Goal: Task Accomplishment & Management: Complete application form

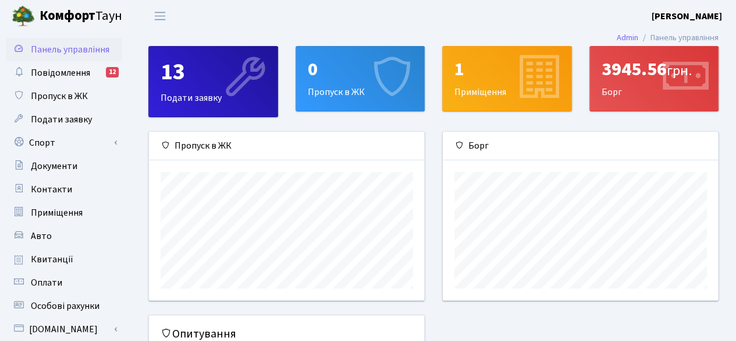
scroll to position [168, 276]
click at [629, 88] on div "3945.56 грн. Борг" at bounding box center [654, 79] width 129 height 64
click at [65, 67] on span "Повідомлення" at bounding box center [60, 72] width 59 height 13
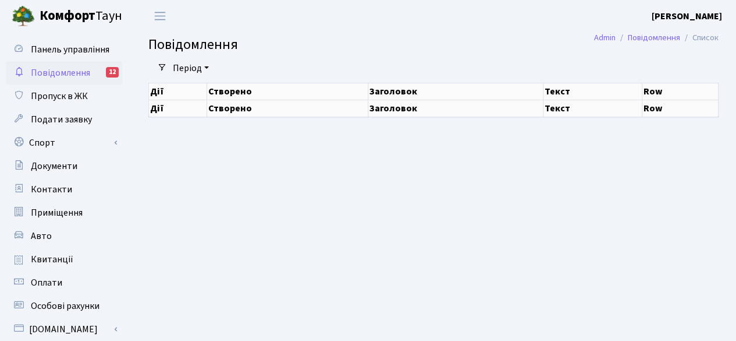
select select "25"
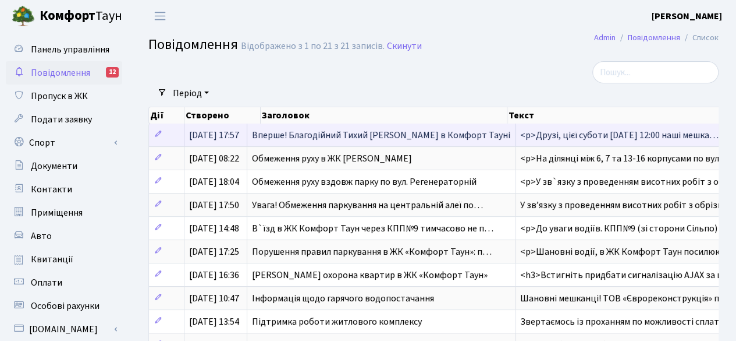
click at [218, 136] on span "03.09.2025, 17:57" at bounding box center [214, 135] width 50 height 13
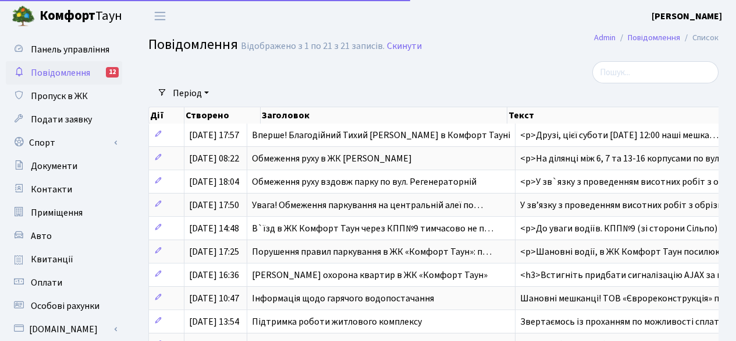
select select "25"
click at [47, 232] on span "Авто" at bounding box center [41, 235] width 21 height 13
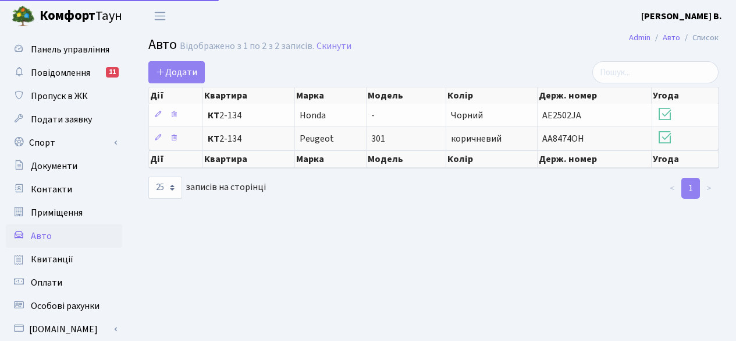
select select "25"
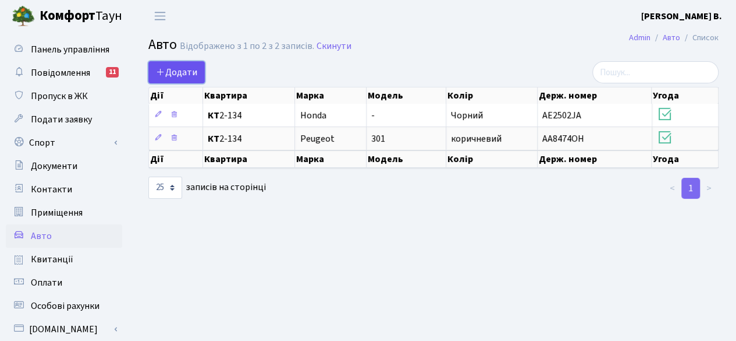
click at [179, 76] on span "Додати" at bounding box center [176, 72] width 41 height 13
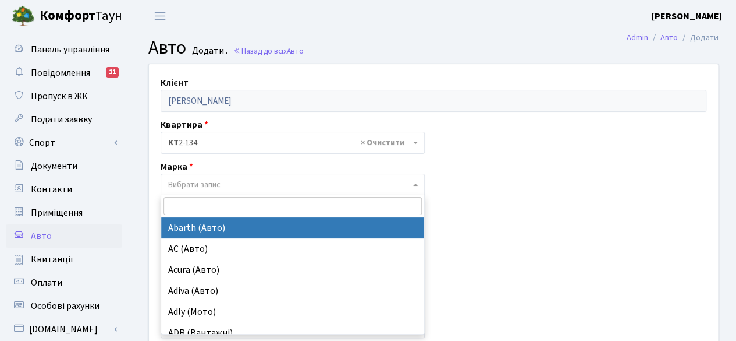
click at [416, 183] on b at bounding box center [415, 184] width 5 height 2
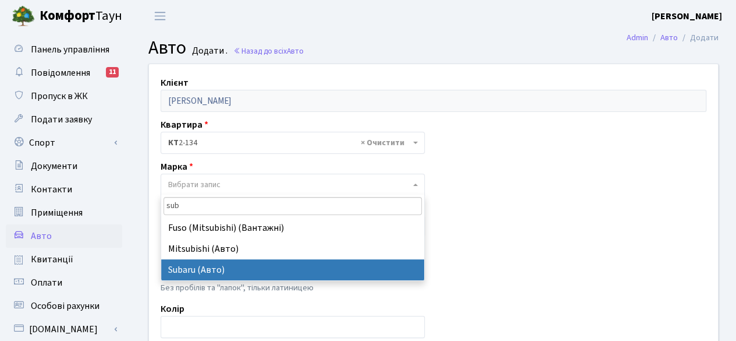
type input "sub"
select select "125"
select select
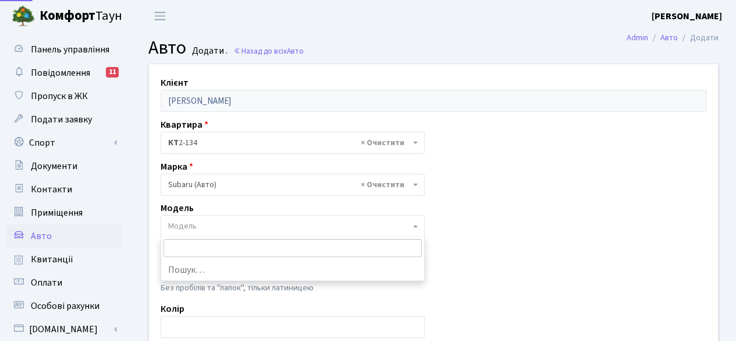
click at [210, 225] on span "Модель" at bounding box center [289, 226] width 242 height 12
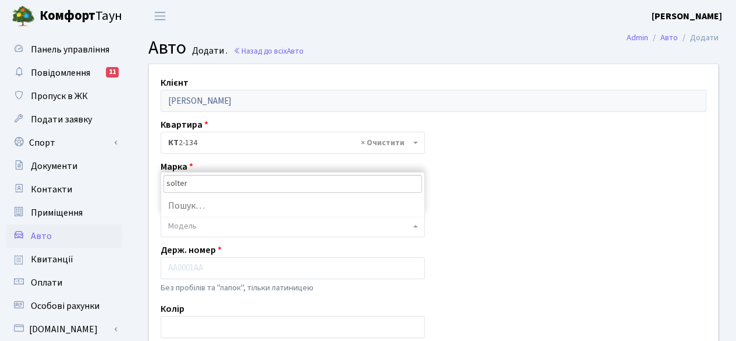
type input "soltera"
click at [476, 254] on div "Клієнт Колбун Олена Василівна Квартира - <b>КТ</b>&nbsp;&nbsp;&nbsp;&nbsp;2-134…" at bounding box center [433, 209] width 587 height 290
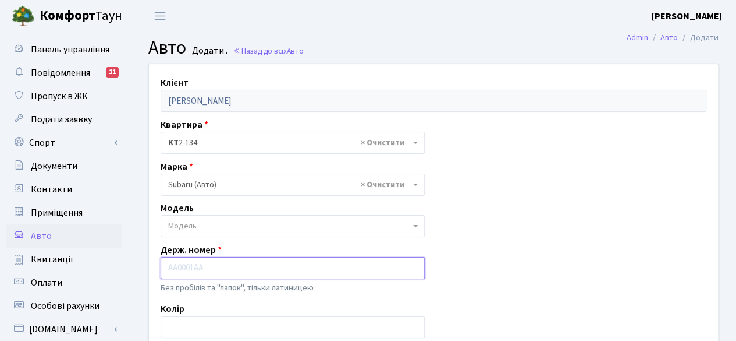
click at [293, 270] on input "text" at bounding box center [293, 268] width 264 height 22
type input "AM4655YA"
click at [246, 327] on input "text" at bounding box center [293, 327] width 264 height 22
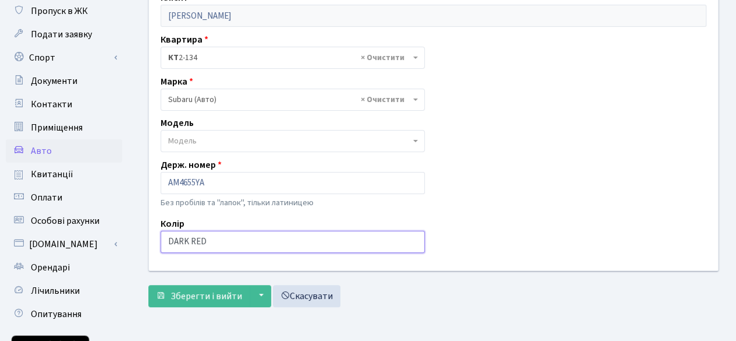
scroll to position [88, 0]
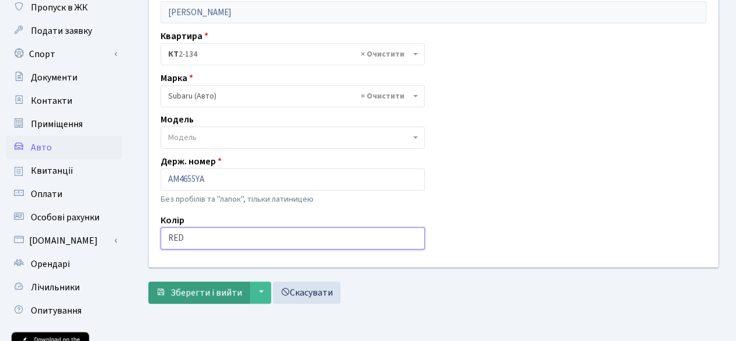
type input "RED"
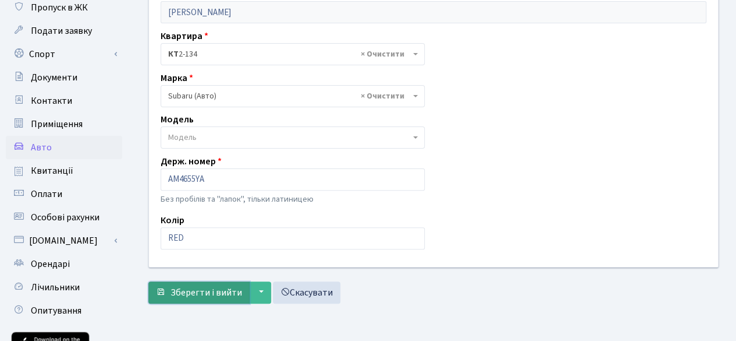
click at [198, 293] on span "Зберегти і вийти" at bounding box center [207, 292] width 72 height 13
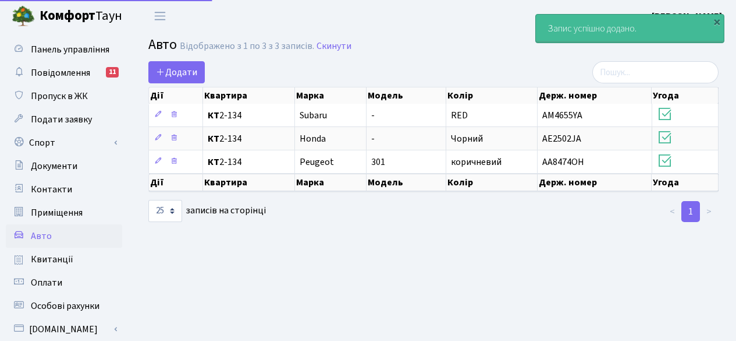
select select "25"
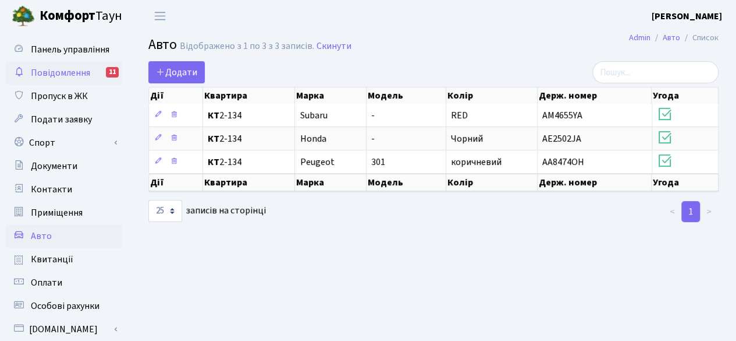
click at [77, 75] on span "Повідомлення" at bounding box center [60, 72] width 59 height 13
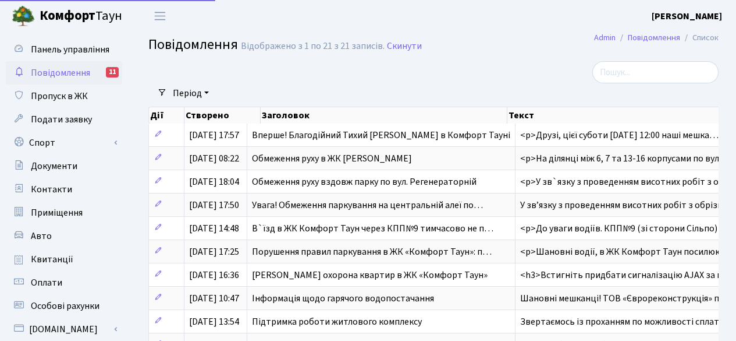
select select "25"
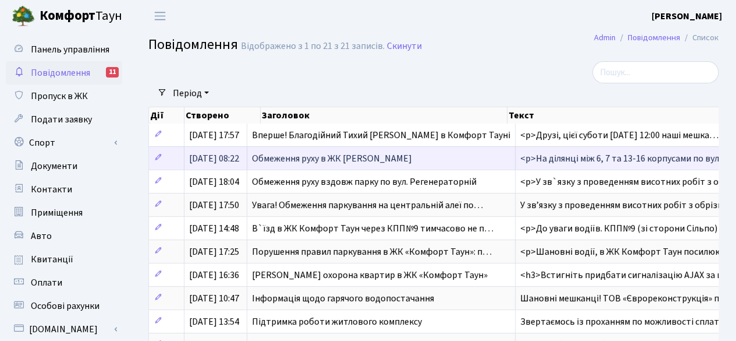
click at [211, 155] on span "28.08.2025, 08:22" at bounding box center [214, 158] width 50 height 13
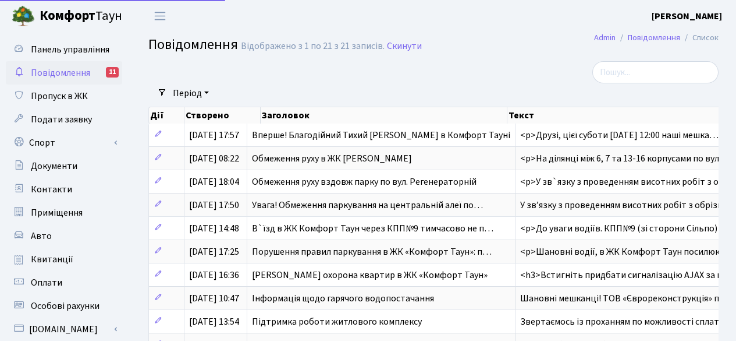
select select "25"
click at [53, 93] on span "Пропуск в ЖК" at bounding box center [59, 96] width 57 height 13
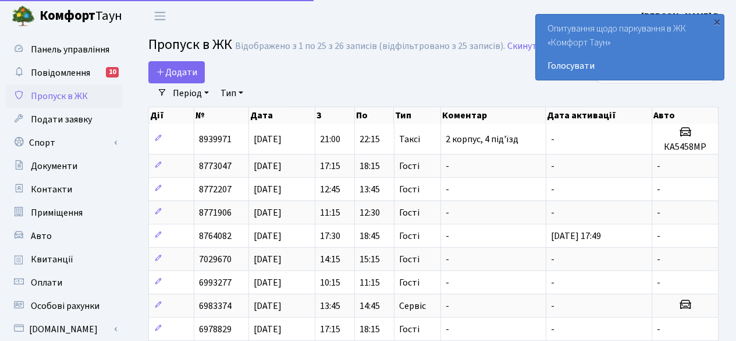
select select "25"
click at [61, 75] on span "Повідомлення" at bounding box center [60, 72] width 59 height 13
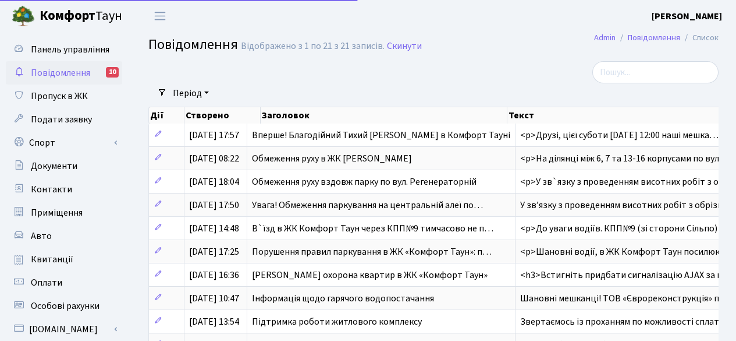
select select "25"
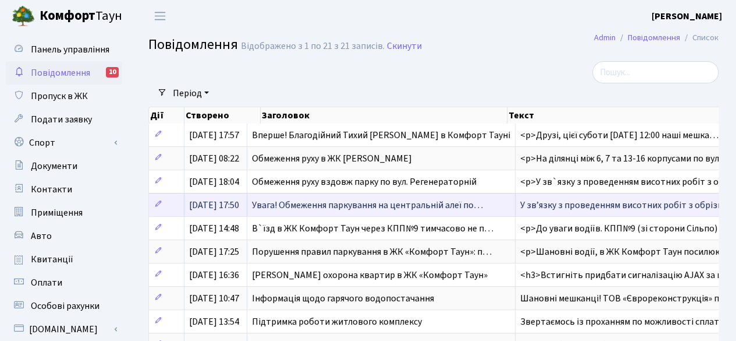
click at [218, 198] on span "[DATE] 17:50" at bounding box center [214, 204] width 50 height 13
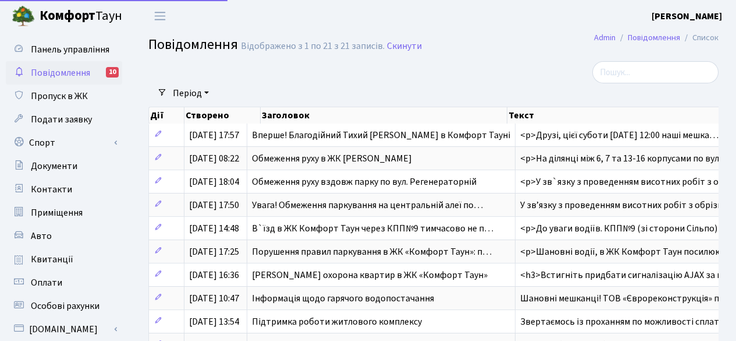
select select "25"
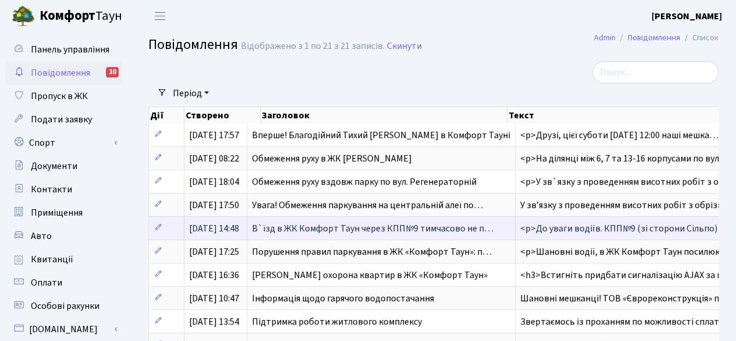
click at [205, 224] on span "24.07.2025, 14:48" at bounding box center [214, 228] width 50 height 13
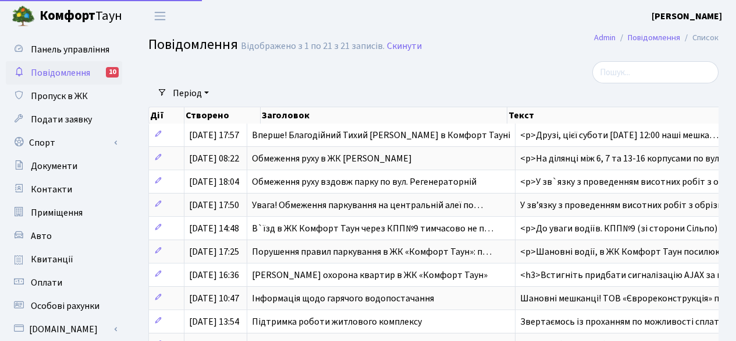
select select "25"
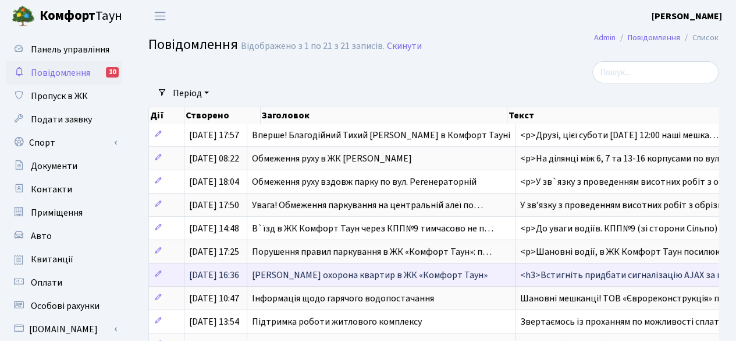
click at [226, 270] on span "06.03.2023, 16:36" at bounding box center [214, 274] width 50 height 13
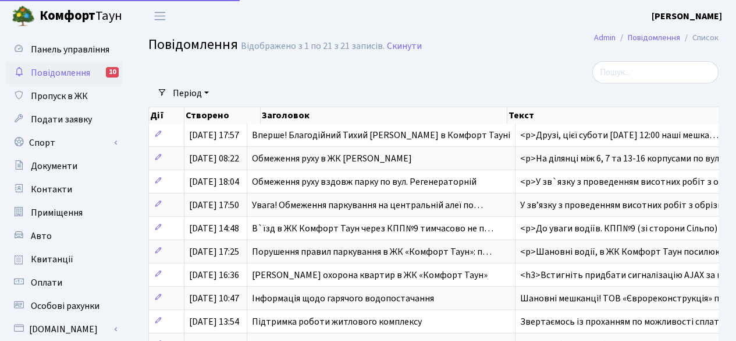
select select "25"
click at [396, 49] on link "Скинути" at bounding box center [404, 46] width 35 height 11
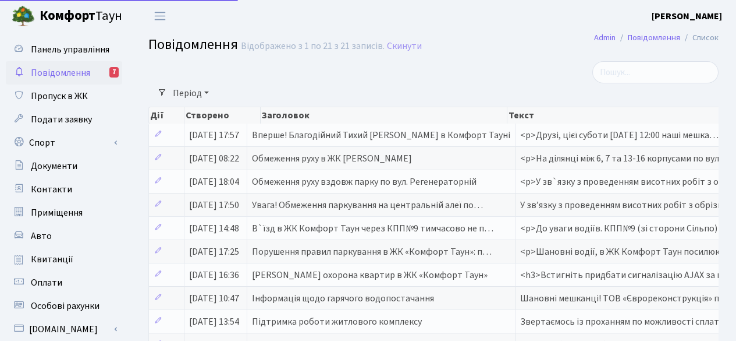
select select "25"
